Goal: Transaction & Acquisition: Purchase product/service

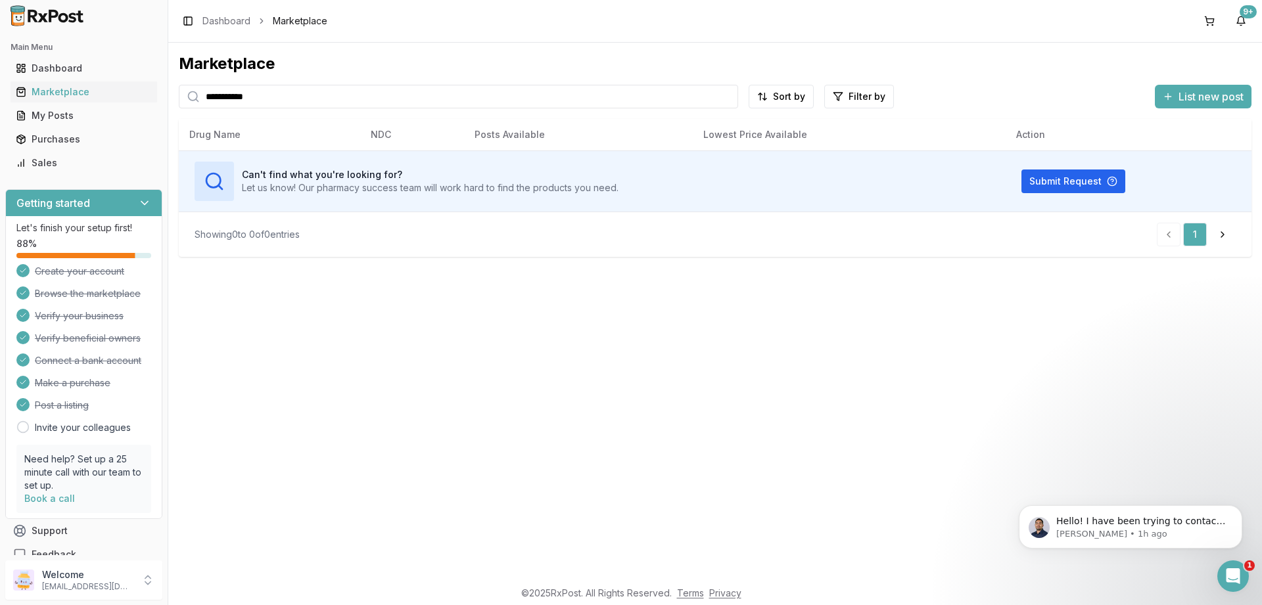
click at [273, 103] on input "**********" at bounding box center [458, 97] width 559 height 24
click at [274, 103] on input "**********" at bounding box center [458, 97] width 559 height 24
paste input "search"
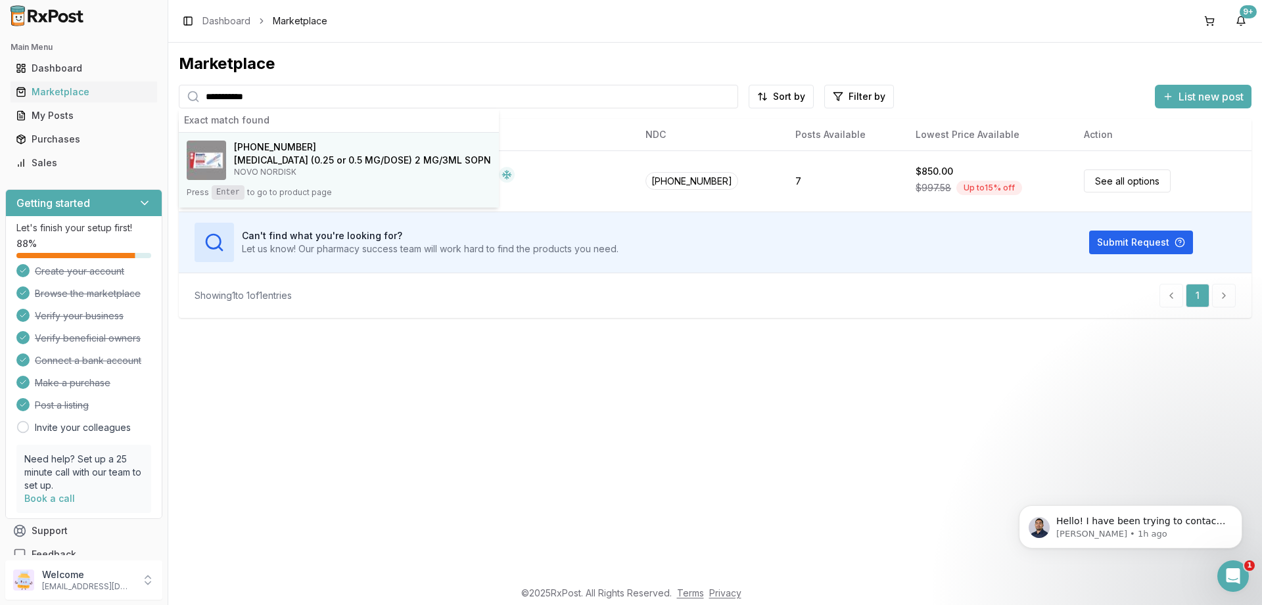
type input "**********"
click at [237, 196] on kbd "Enter" at bounding box center [228, 192] width 33 height 14
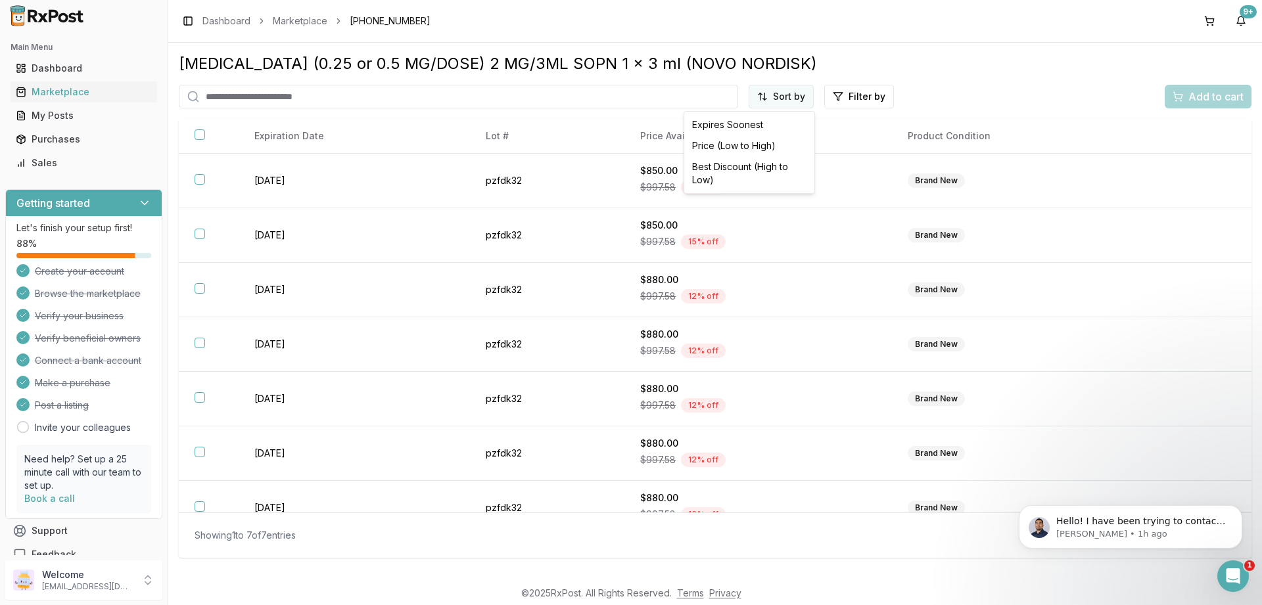
click at [784, 104] on html "Main Menu Dashboard Marketplace My Posts Purchases Sales Getting started Let's …" at bounding box center [631, 302] width 1262 height 605
click at [763, 143] on div "Price (Low to High)" at bounding box center [749, 145] width 125 height 21
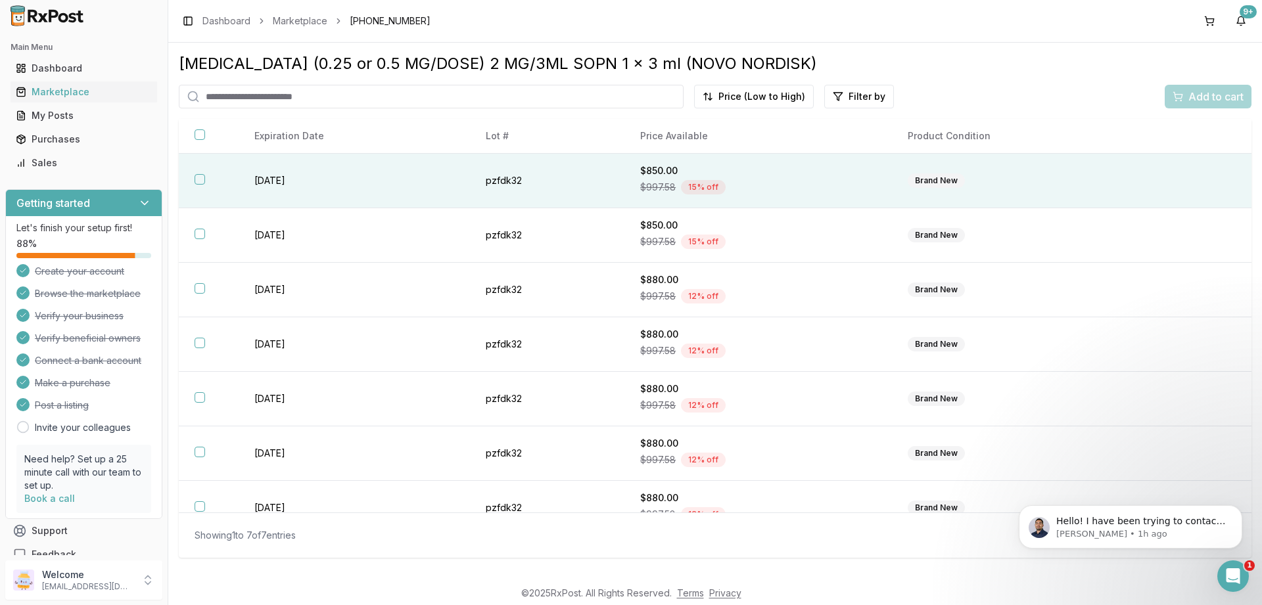
click at [201, 181] on button "button" at bounding box center [200, 179] width 11 height 11
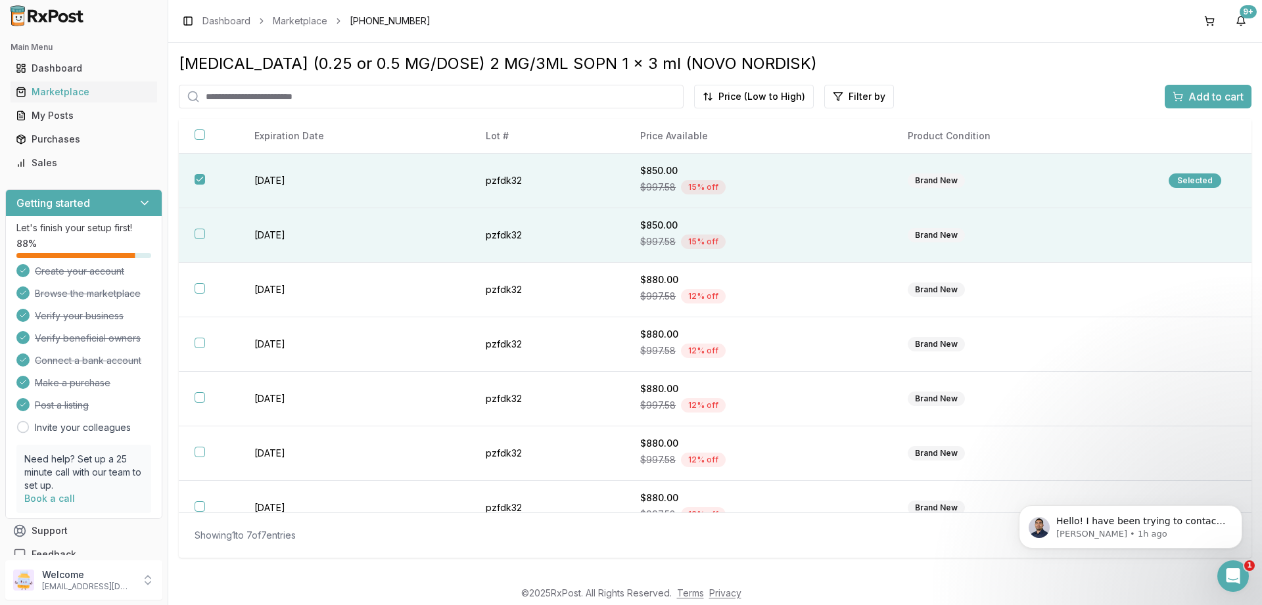
click at [199, 239] on button "button" at bounding box center [200, 234] width 11 height 11
click at [1209, 99] on span "Add to cart" at bounding box center [1215, 97] width 55 height 16
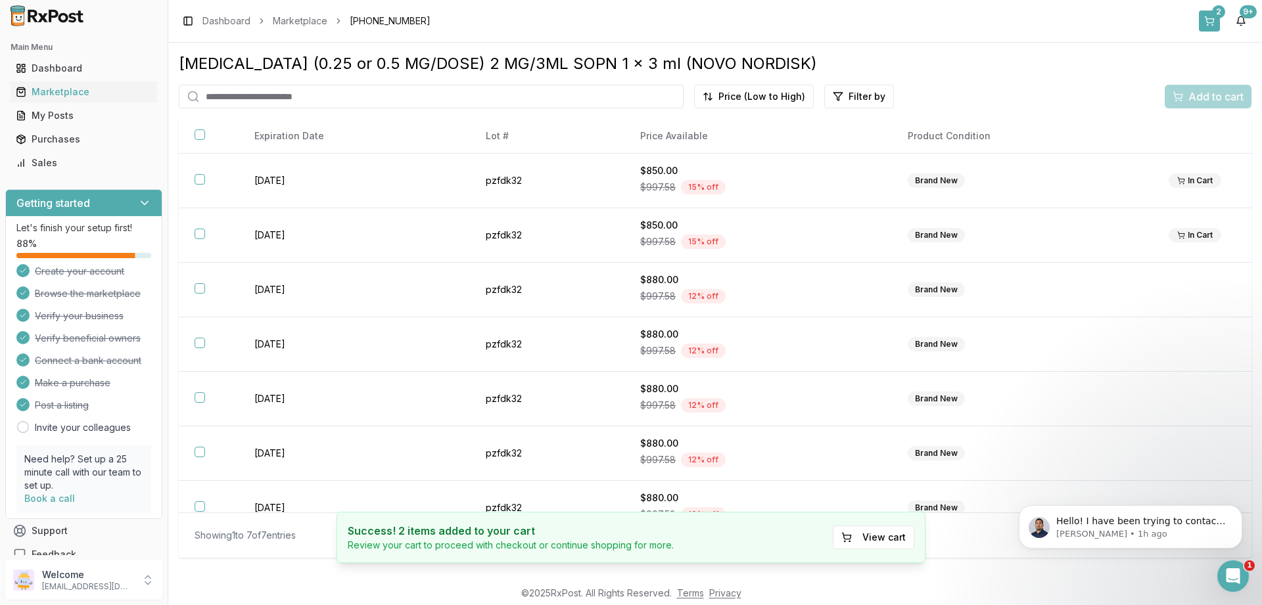
click at [1205, 20] on button "2" at bounding box center [1209, 21] width 21 height 21
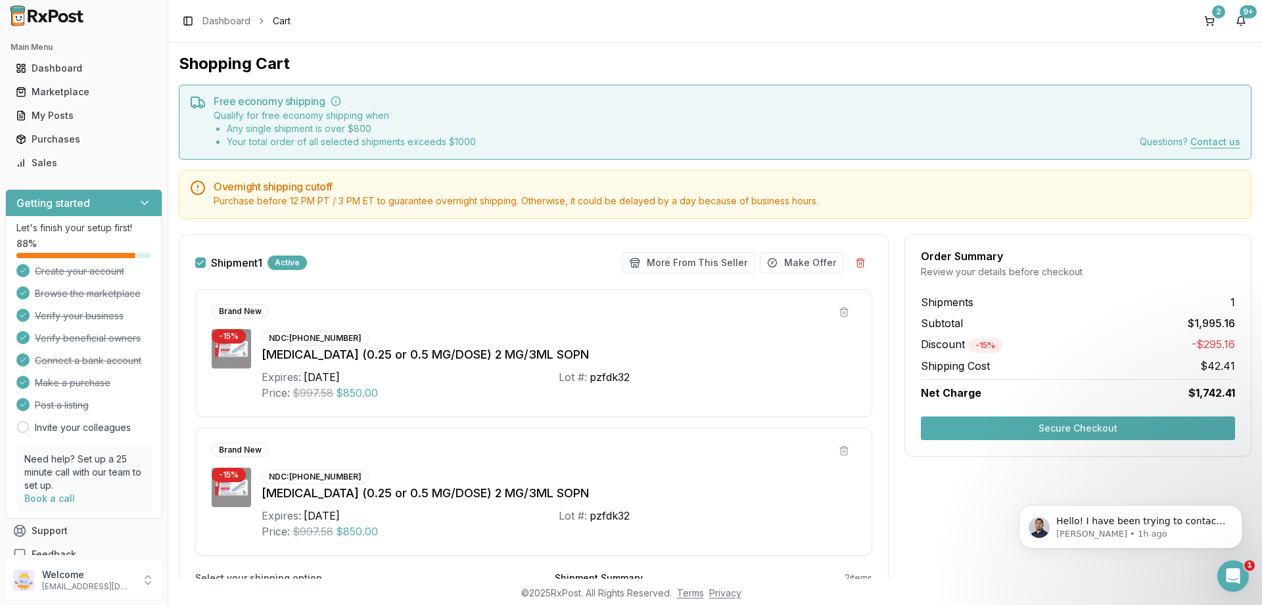
scroll to position [147, 0]
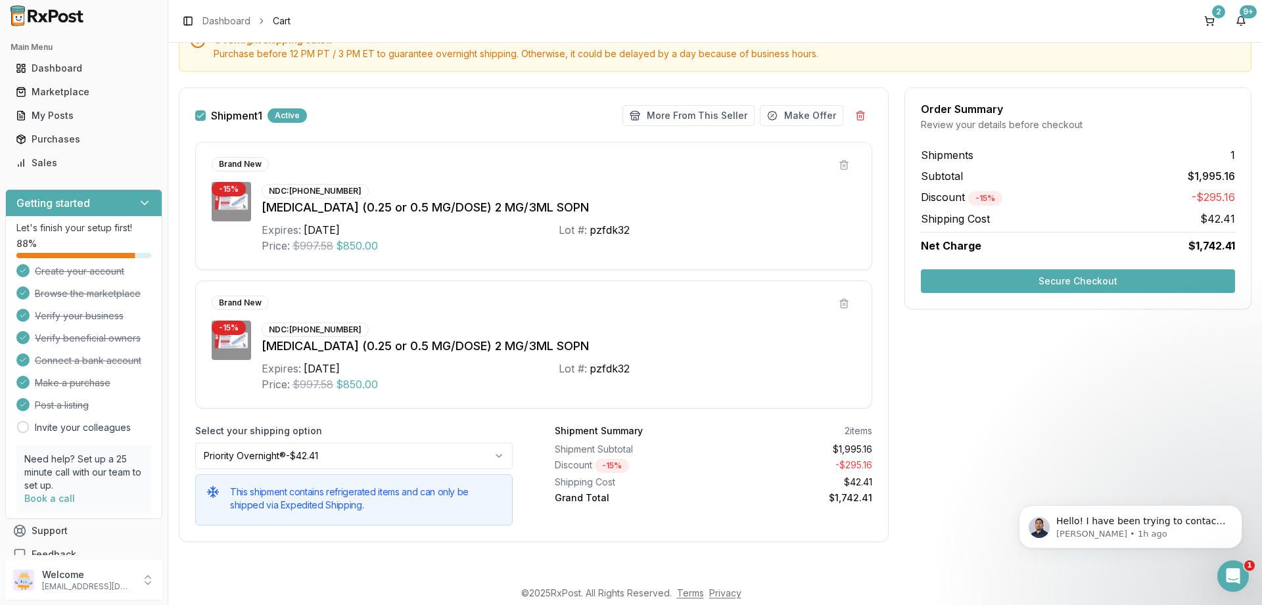
click at [1042, 285] on button "Secure Checkout" at bounding box center [1078, 281] width 314 height 24
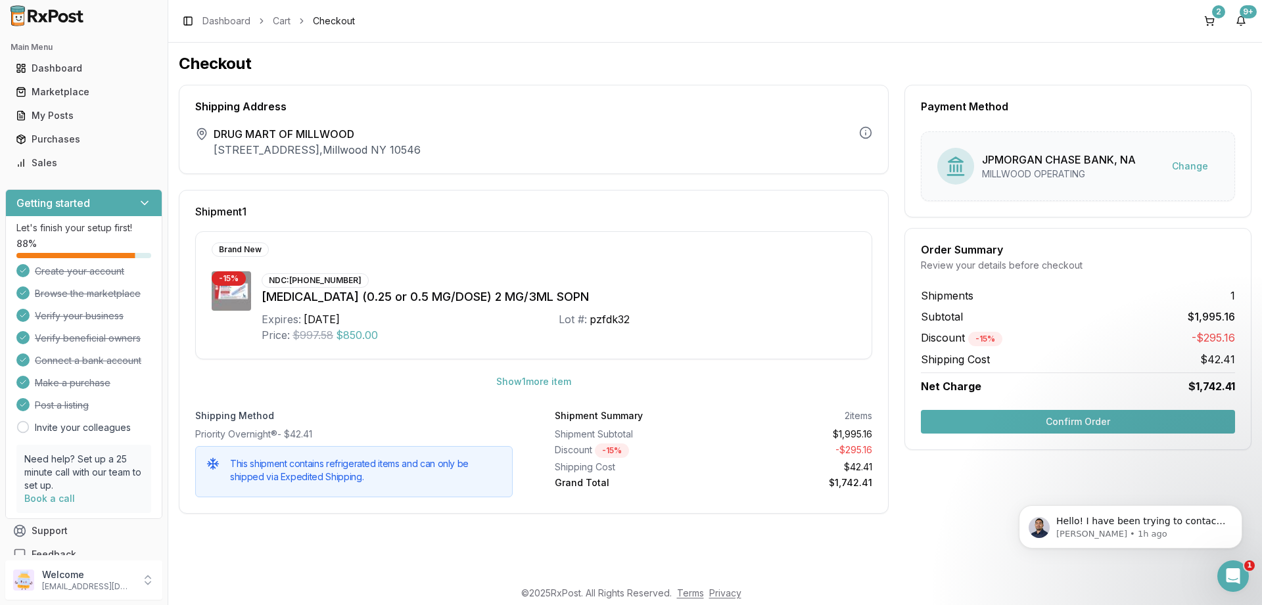
click at [1079, 418] on button "Confirm Order" at bounding box center [1078, 422] width 314 height 24
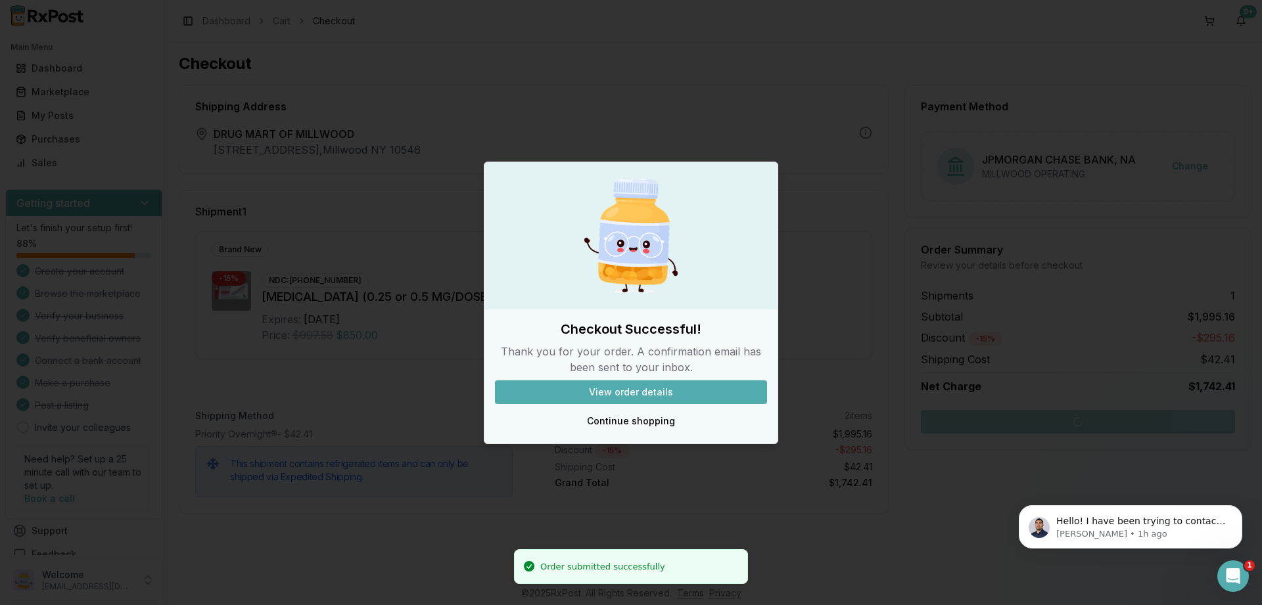
click at [624, 402] on button "View order details" at bounding box center [631, 393] width 272 height 24
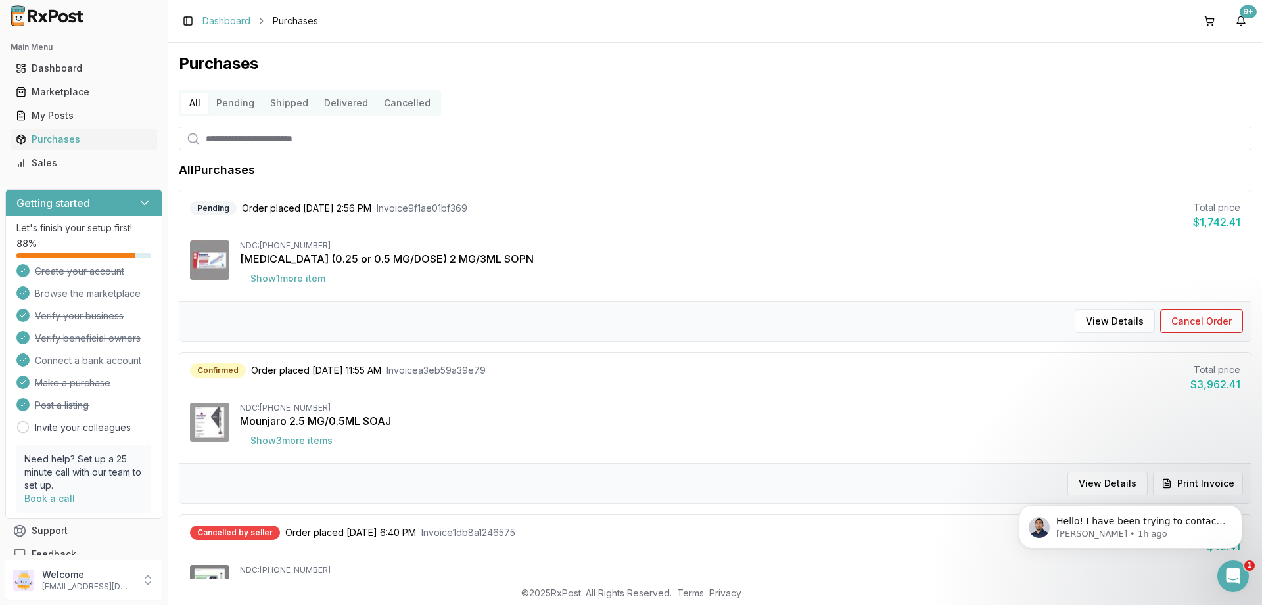
click at [237, 22] on link "Dashboard" at bounding box center [226, 20] width 48 height 13
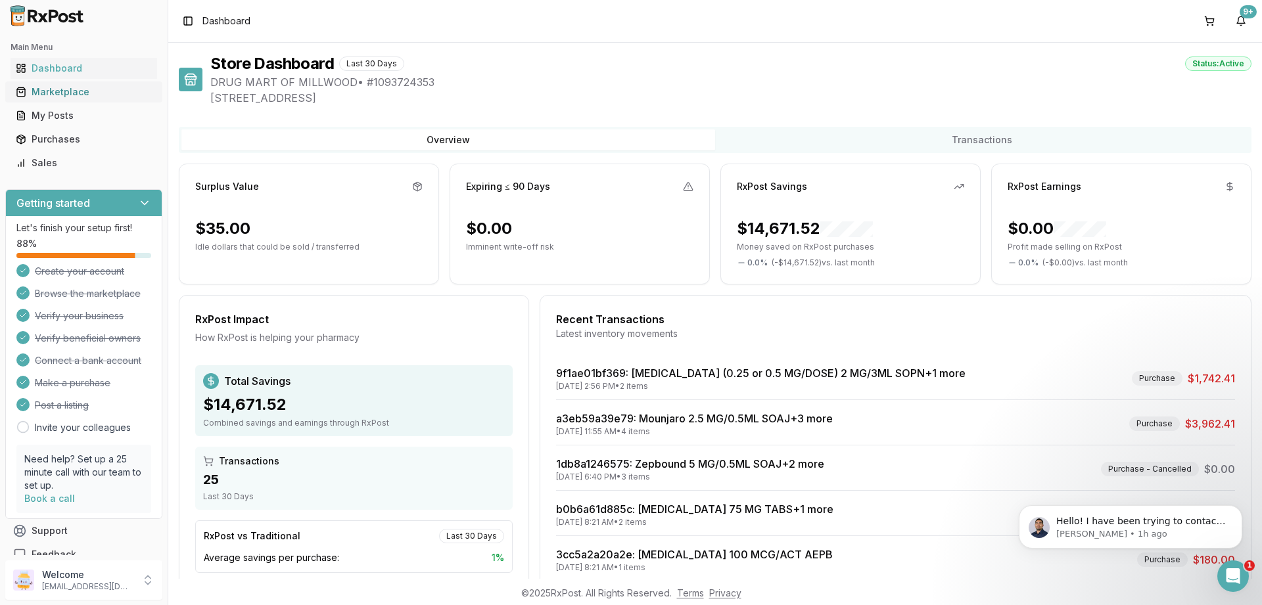
click at [70, 88] on div "Marketplace" at bounding box center [84, 91] width 136 height 13
